Goal: Find specific page/section: Find specific page/section

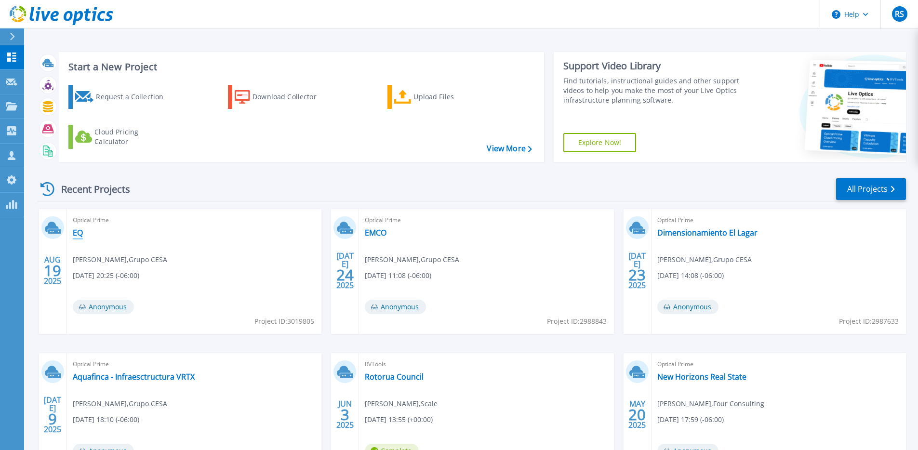
click at [80, 236] on link "EQ" at bounding box center [78, 233] width 10 height 10
